Goal: Transaction & Acquisition: Purchase product/service

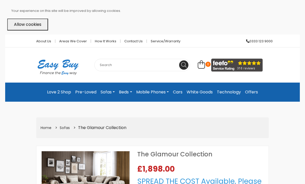
select select "104"
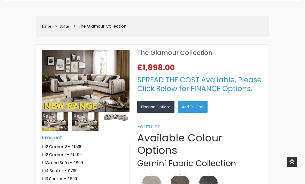
scroll to position [101, 0]
click at [45, 155] on input"] "checkbox" at bounding box center [43, 154] width 3 height 3
checkbox input"] "true"
type input "1499"
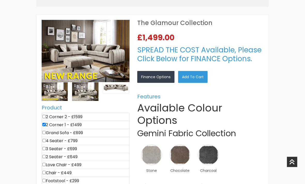
scroll to position [132, 0]
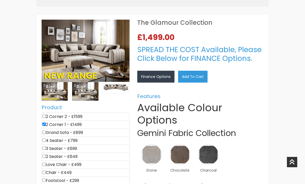
click at [152, 154] on img at bounding box center [151, 154] width 21 height 21
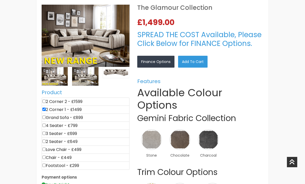
scroll to position [148, 0]
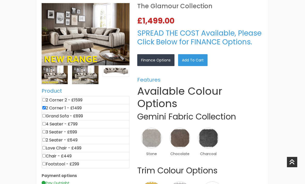
click at [0, 0] on div "×" at bounding box center [0, 0] width 0 height 0
click at [0, 0] on link "×" at bounding box center [0, 0] width 0 height 0
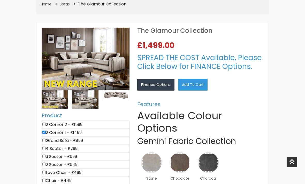
scroll to position [124, 0]
click at [85, 97] on img at bounding box center [85, 99] width 26 height 19
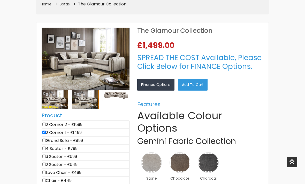
click at [55, 101] on img at bounding box center [55, 99] width 26 height 19
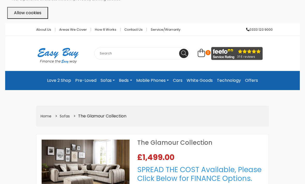
scroll to position [8, 0]
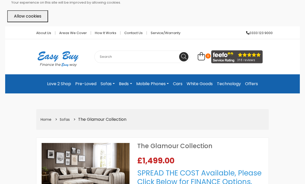
scroll to position [148, 0]
